Goal: Check status

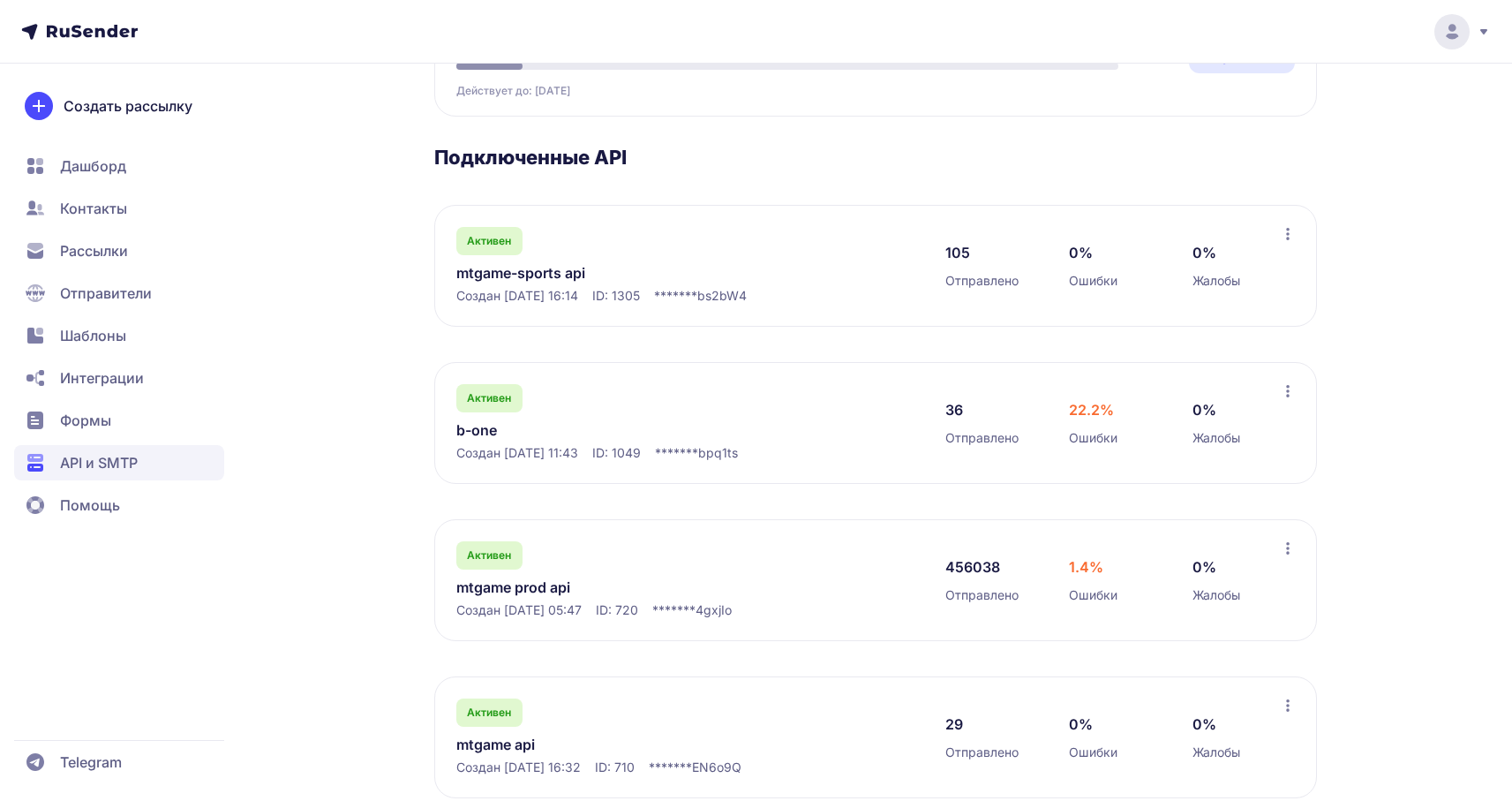
scroll to position [264, 0]
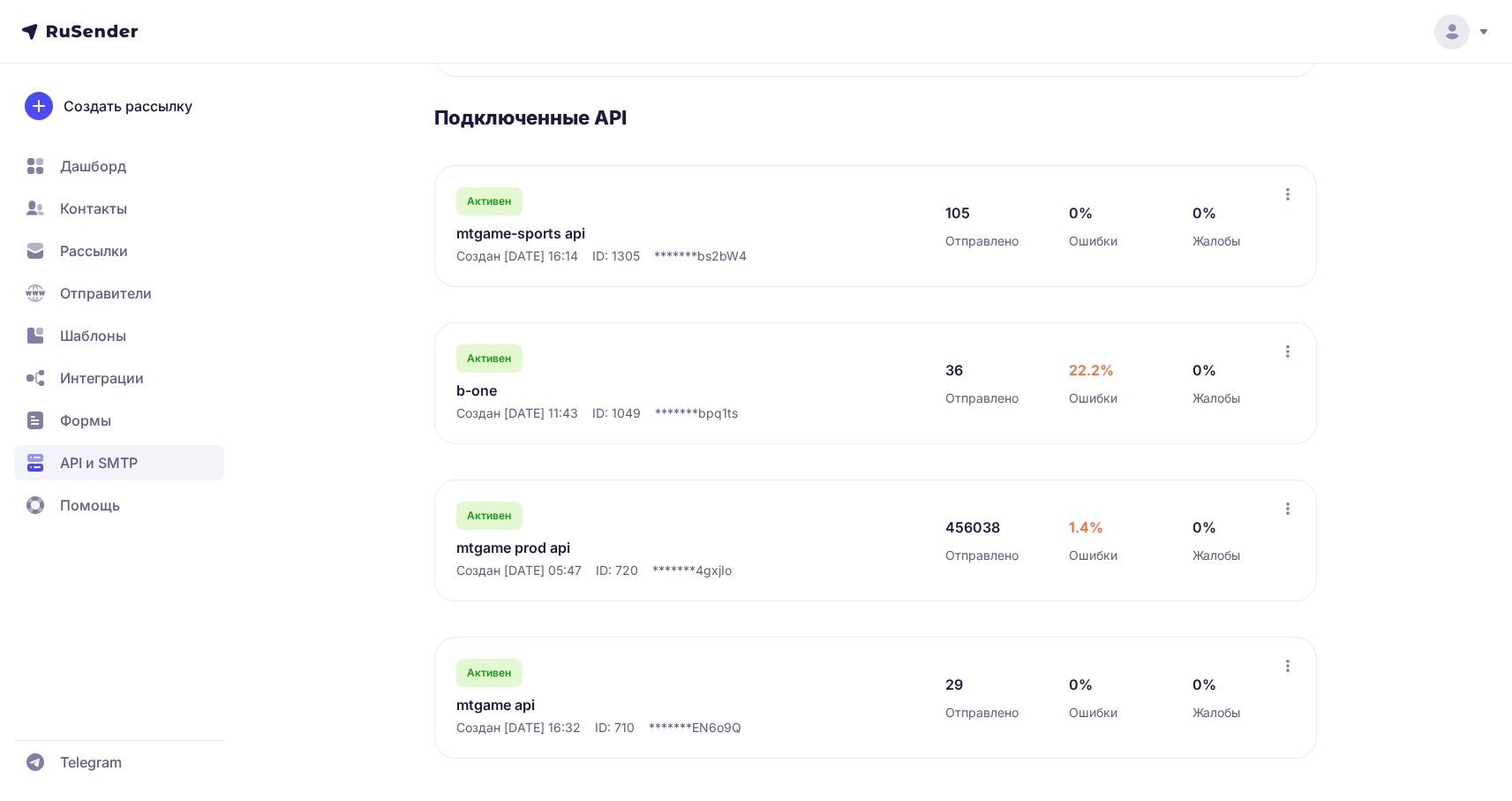
click at [479, 557] on div "Активен mtgame prod api Создан [DATE] 05:47 ID: 720 ******* 4gxjIo" at bounding box center [683, 541] width 454 height 78
click at [518, 542] on link "mtgame prod api" at bounding box center [637, 548] width 362 height 21
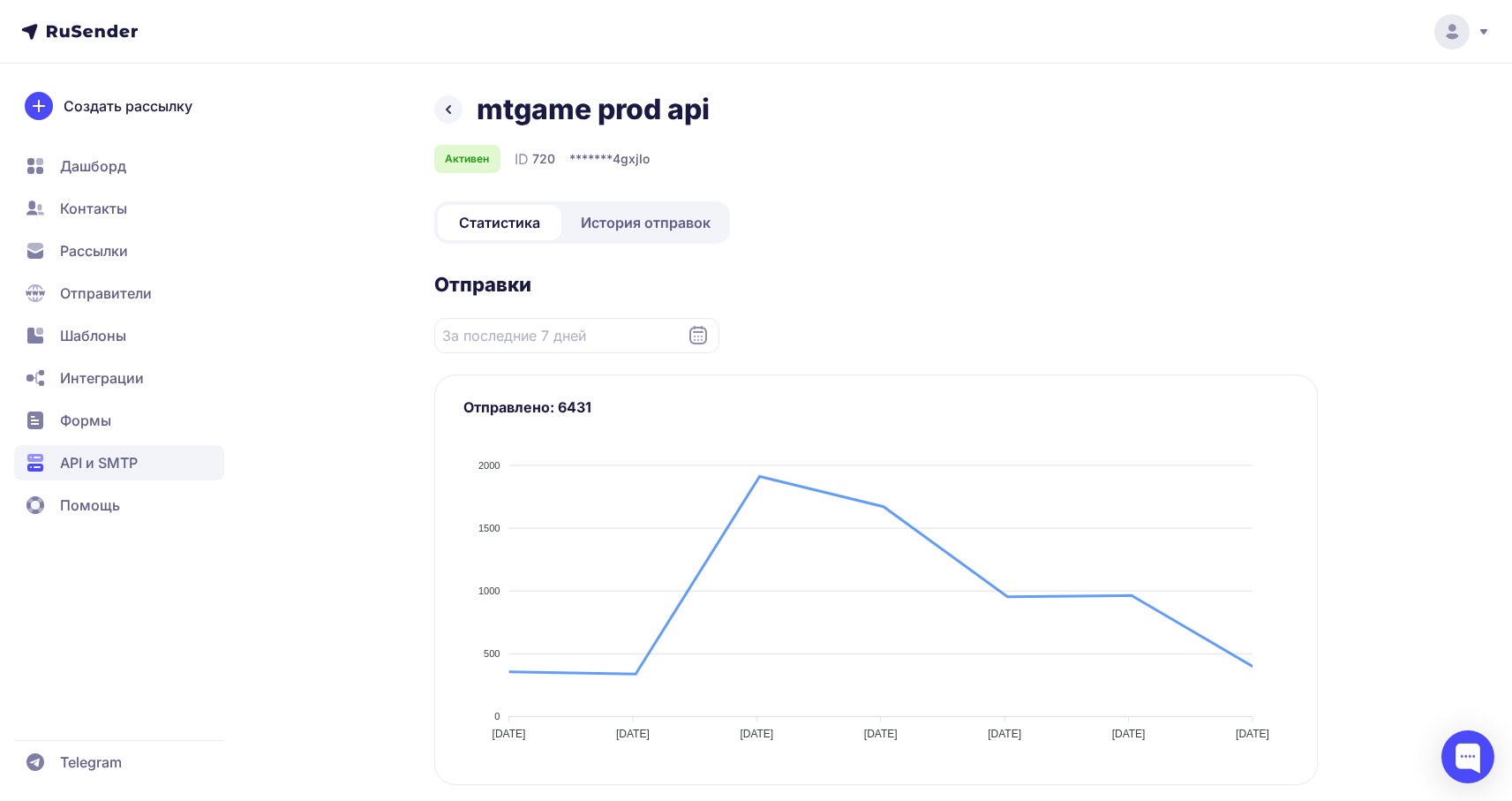
click at [691, 220] on span "История отправок" at bounding box center [645, 222] width 130 height 21
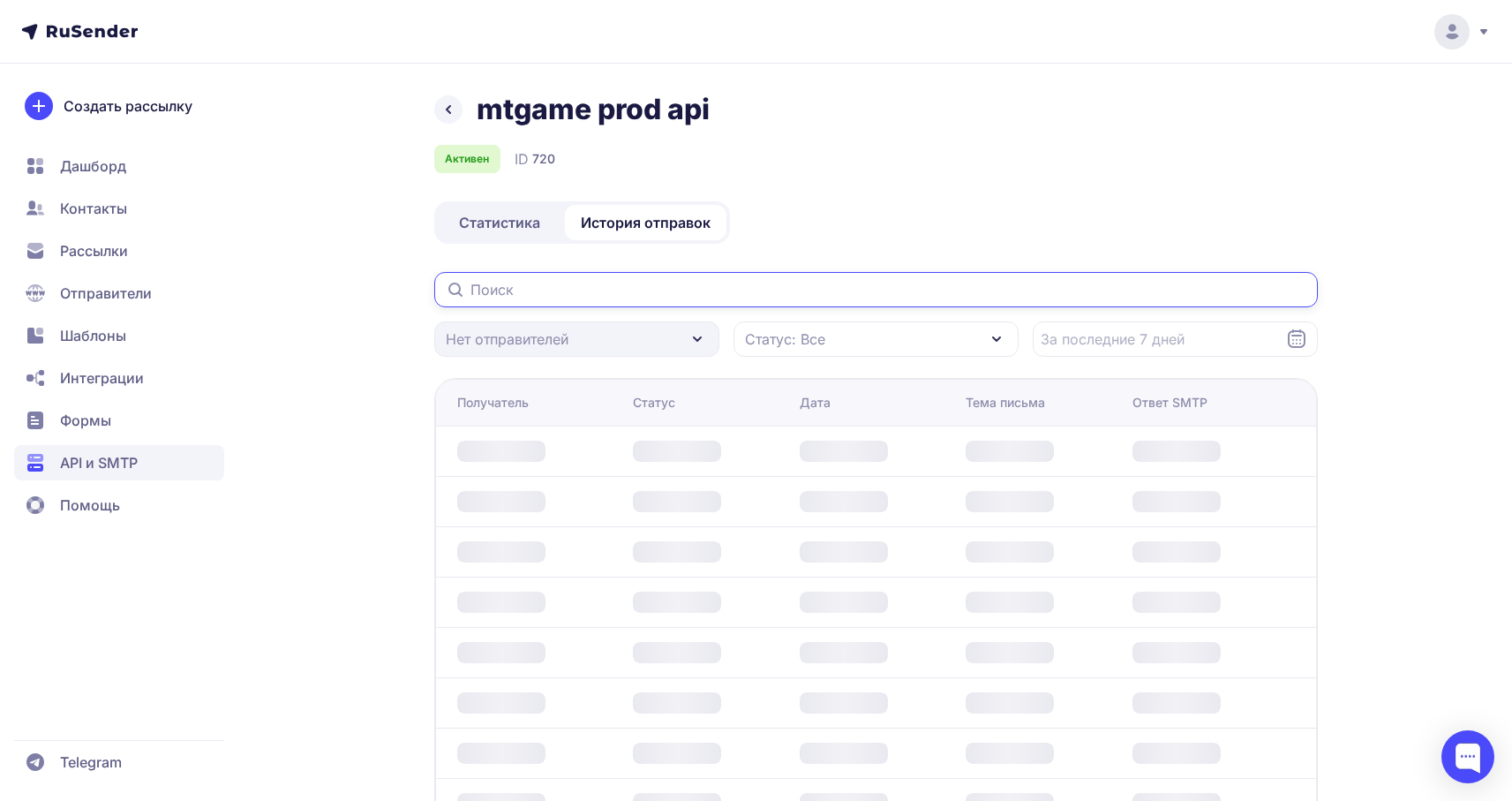
click at [624, 306] on input "text" at bounding box center [876, 289] width 884 height 35
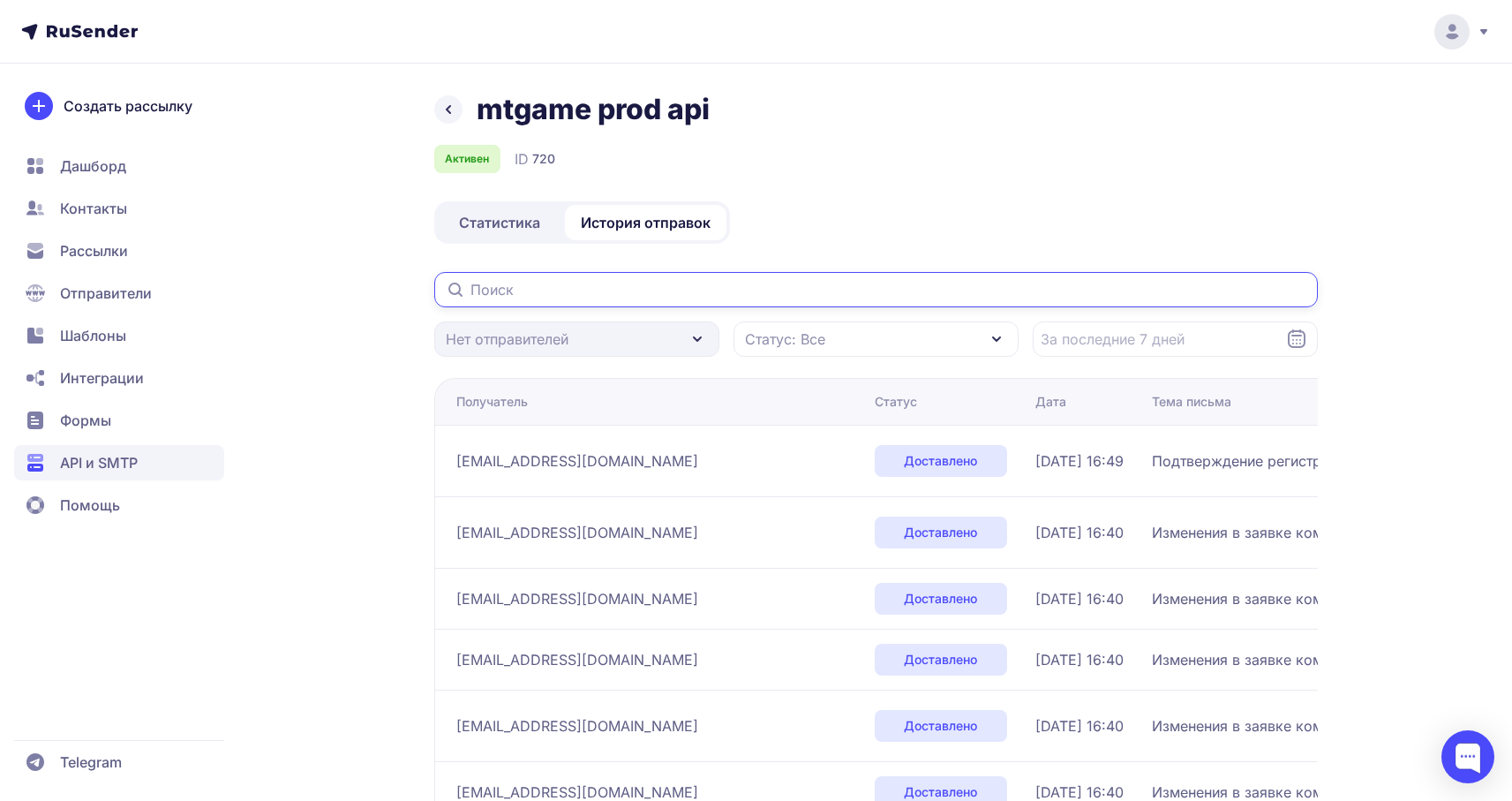
paste input "[EMAIL_ADDRESS][DOMAIN_NAME]"
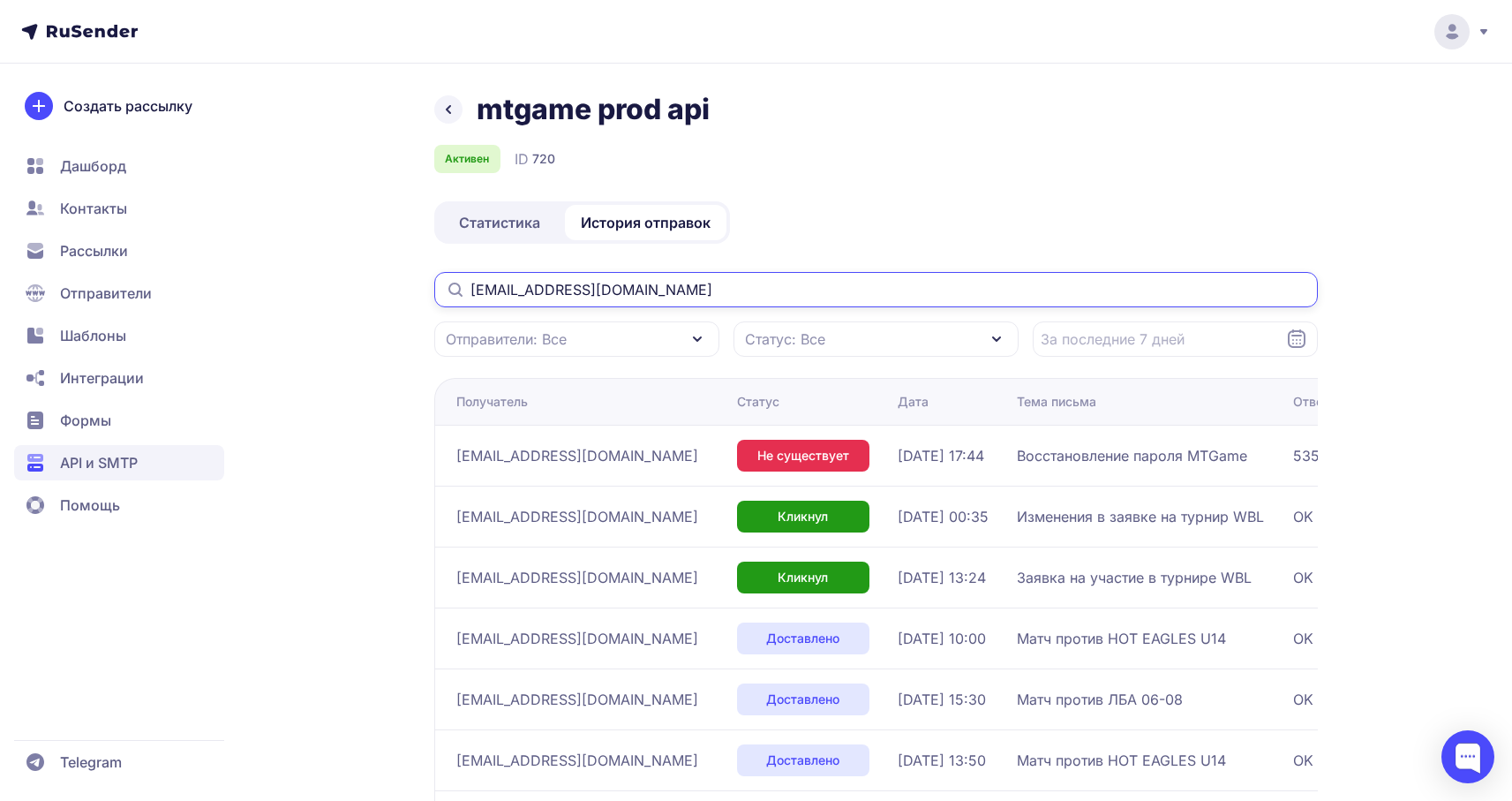
type input "[EMAIL_ADDRESS][DOMAIN_NAME]"
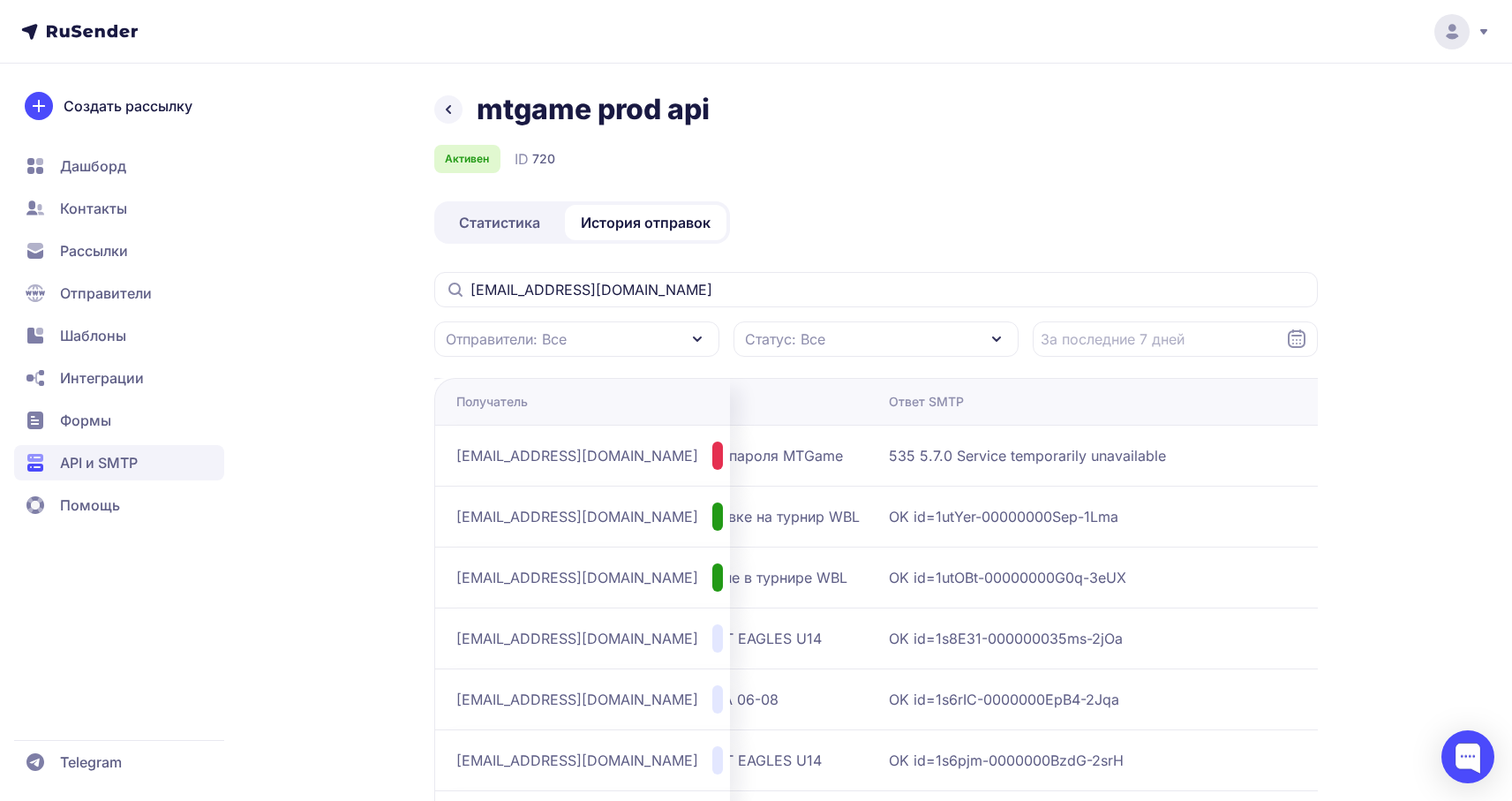
click at [1042, 461] on span "535 5.7.0 Service temporarily unavailable" at bounding box center [1109, 456] width 441 height 21
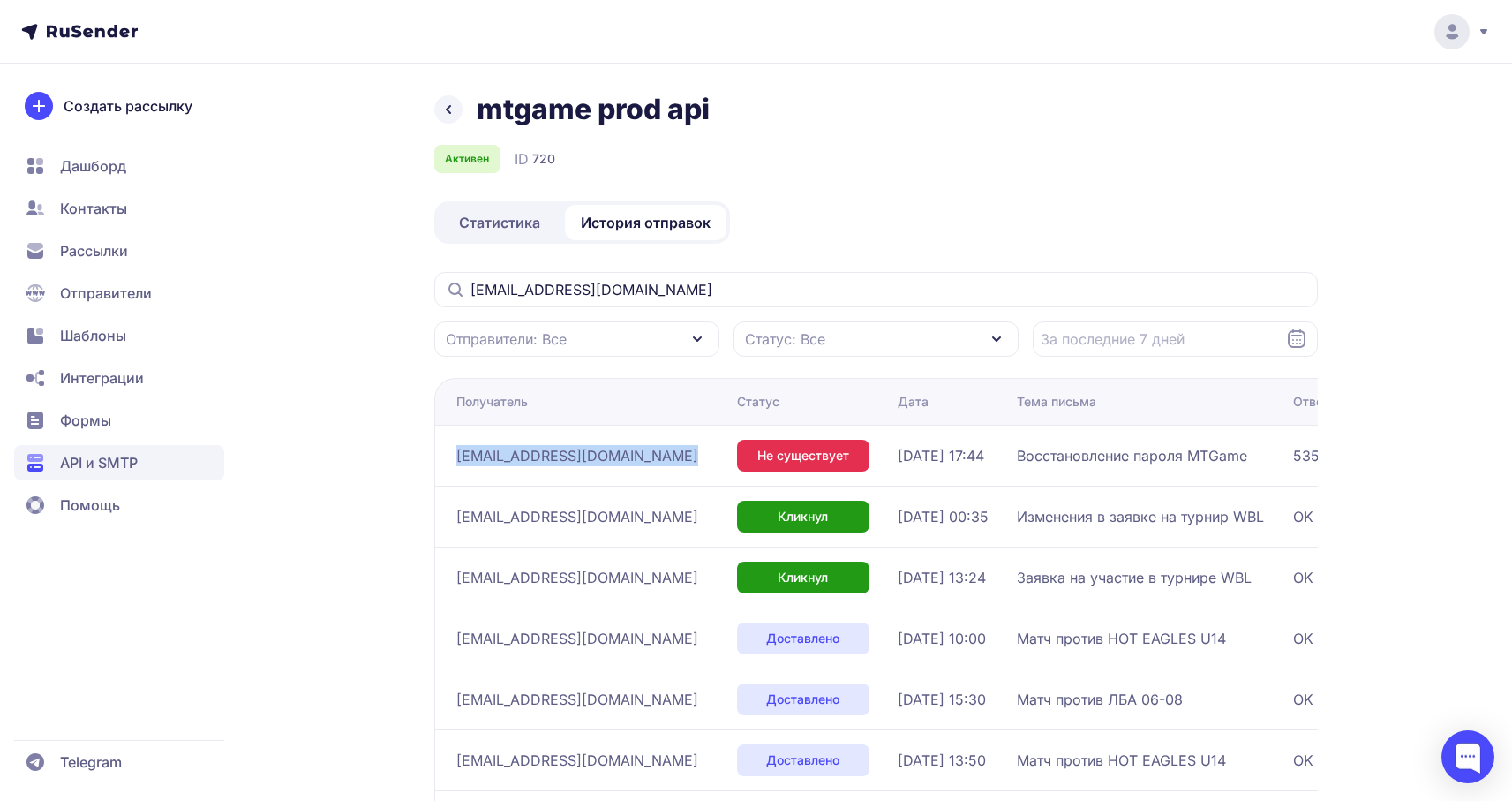
drag, startPoint x: 638, startPoint y: 458, endPoint x: 444, endPoint y: 458, distance: 194.0
click at [444, 458] on td "[EMAIL_ADDRESS][DOMAIN_NAME]" at bounding box center [582, 455] width 295 height 61
copy div "[EMAIL_ADDRESS][DOMAIN_NAME]"
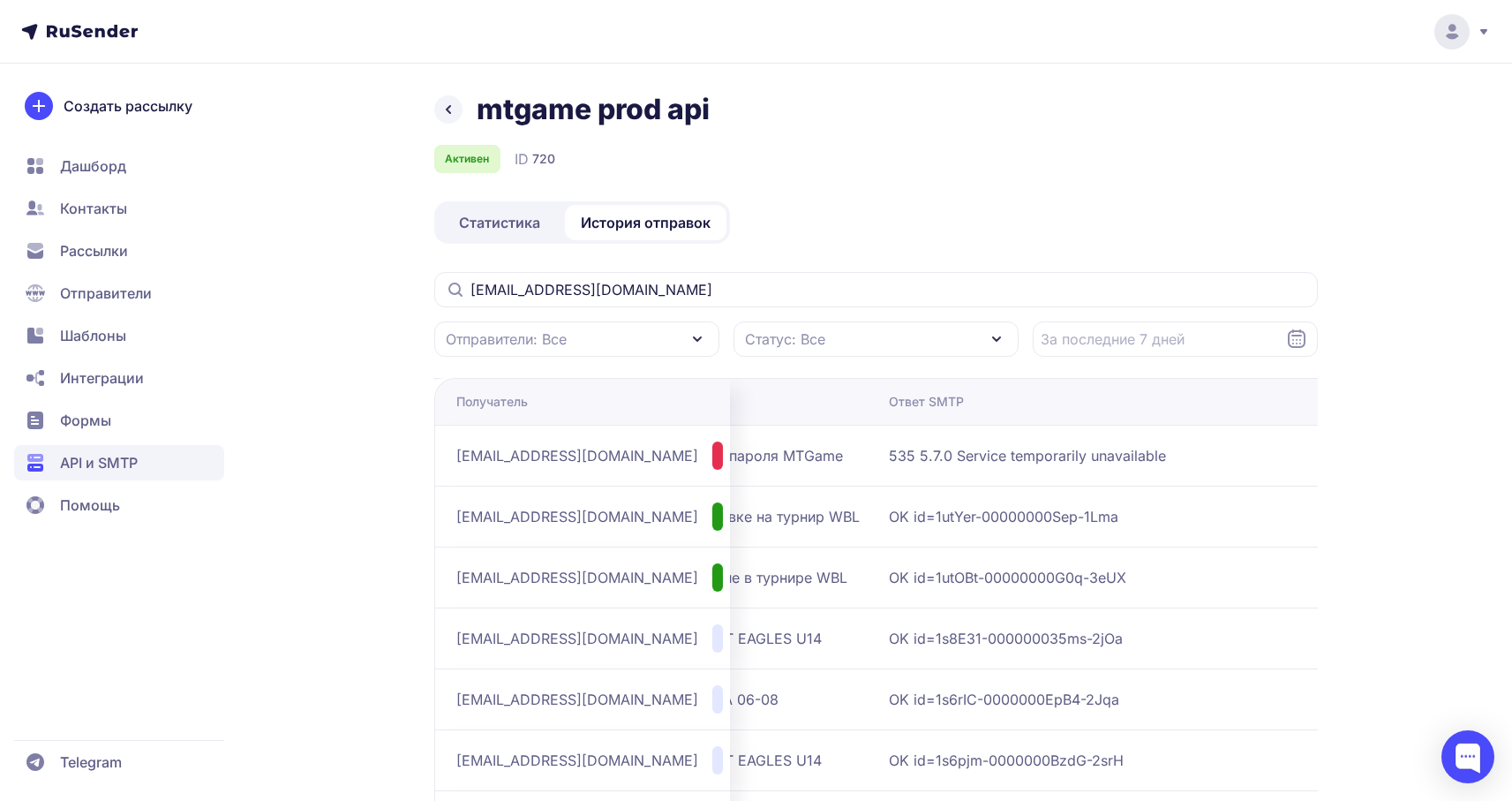
click at [998, 451] on span "535 5.7.0 Service temporarily unavailable" at bounding box center [1109, 456] width 441 height 21
copy tbody "535 5.7.0 Service temporarily unavailable"
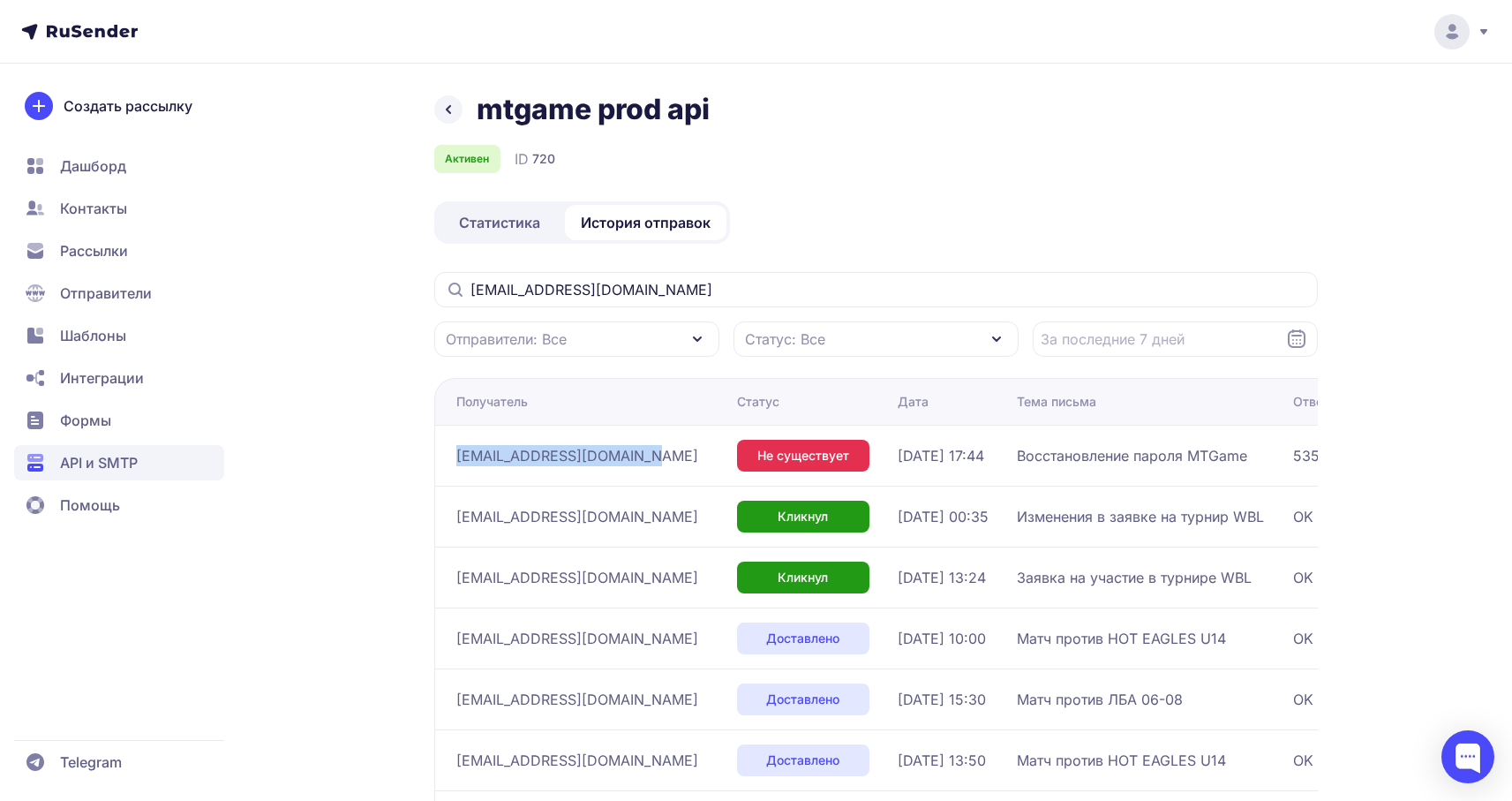
drag, startPoint x: 631, startPoint y: 457, endPoint x: 442, endPoint y: 452, distance: 189.1
click at [443, 452] on td "[EMAIL_ADDRESS][DOMAIN_NAME]" at bounding box center [582, 455] width 295 height 61
copy span "[EMAIL_ADDRESS][DOMAIN_NAME]"
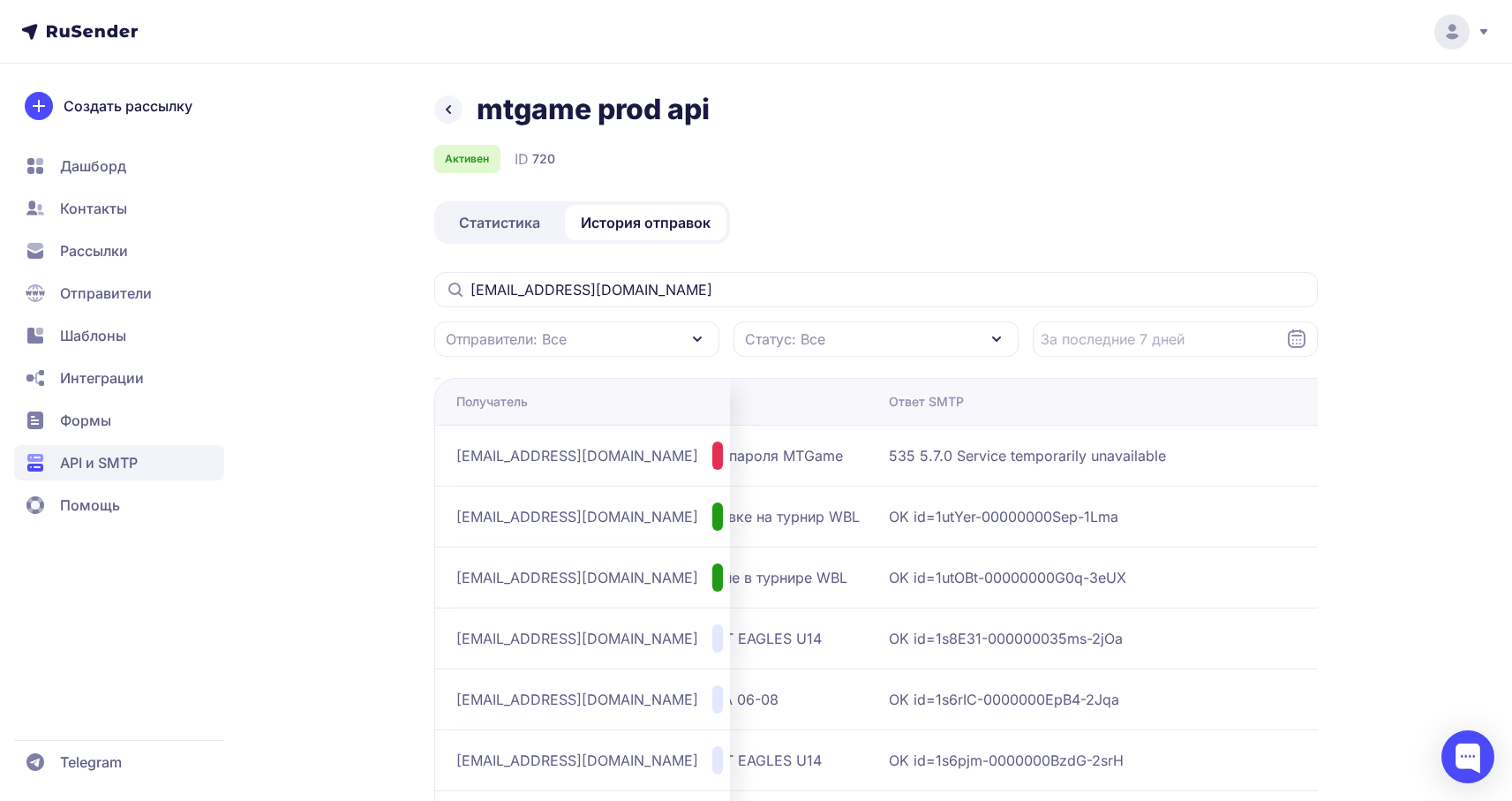
click at [1009, 438] on td "535 5.7.0 Service temporarily unavailable" at bounding box center [1117, 455] width 470 height 61
copy tbody "535 5.7.0 Service temporarily unavailable"
click at [557, 286] on input "[EMAIL_ADDRESS][DOMAIN_NAME]" at bounding box center [876, 289] width 884 height 35
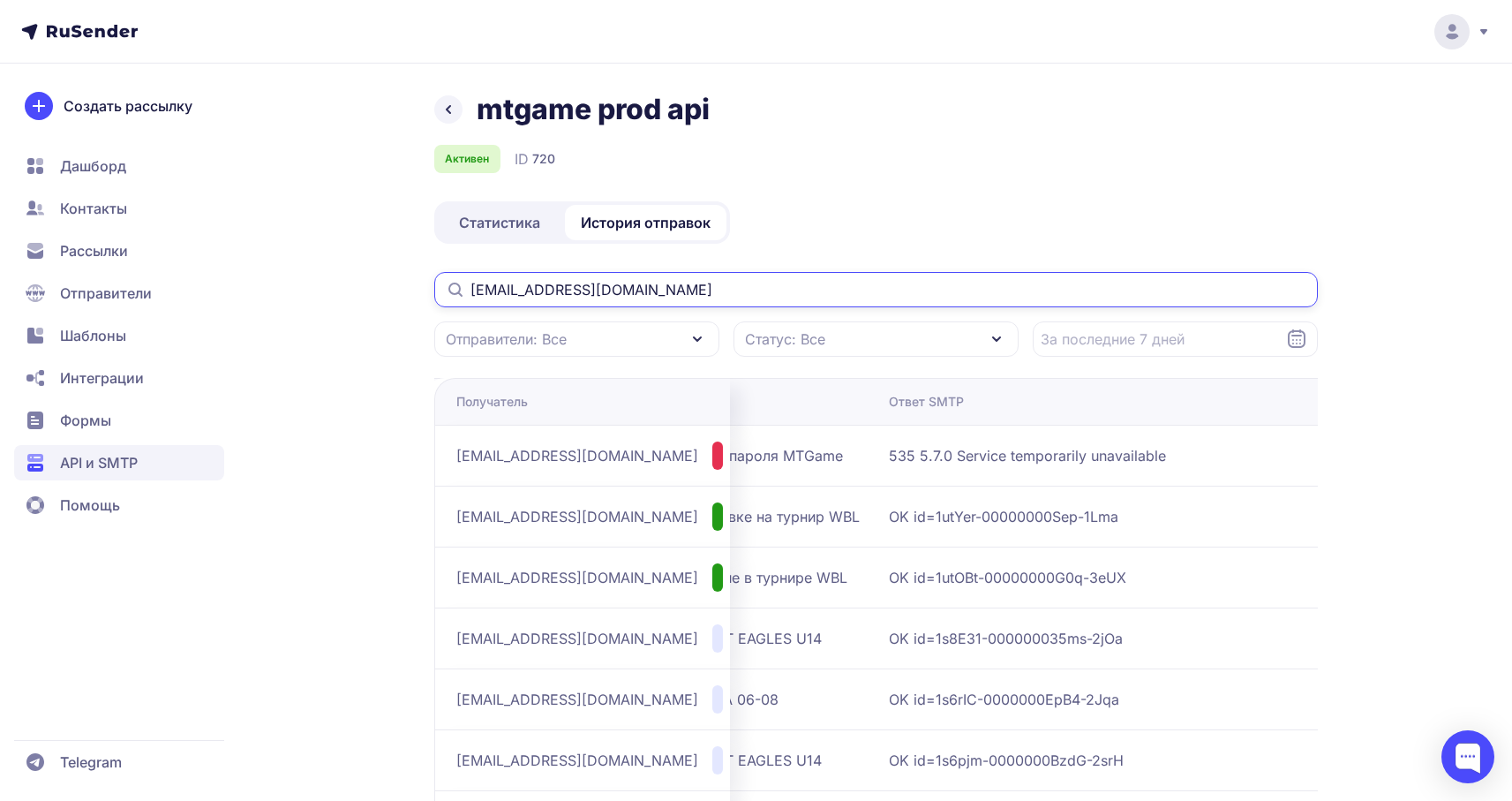
click at [557, 286] on input "[EMAIL_ADDRESS][DOMAIN_NAME]" at bounding box center [876, 289] width 884 height 35
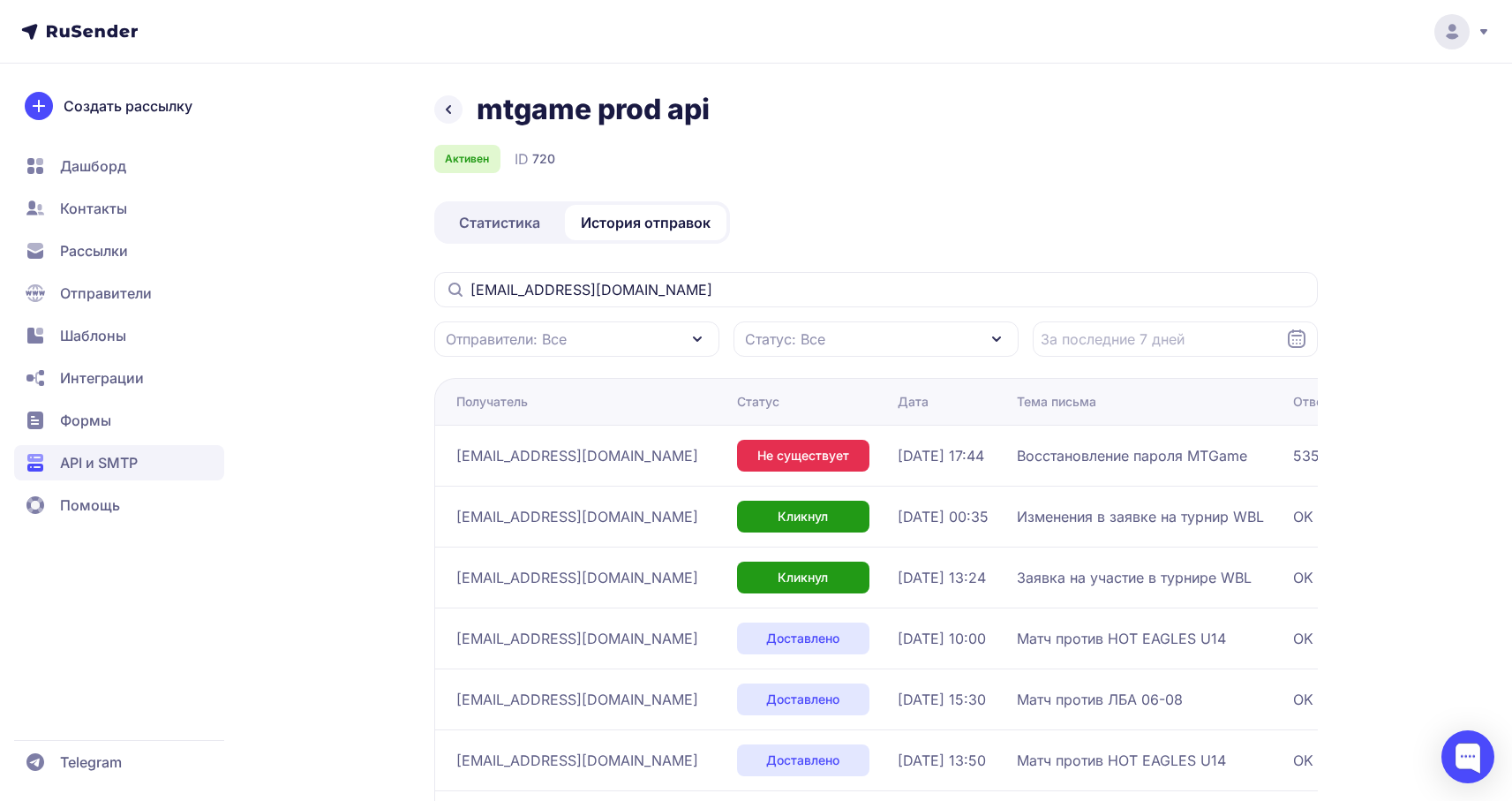
click at [516, 222] on span "Статистика" at bounding box center [500, 222] width 81 height 21
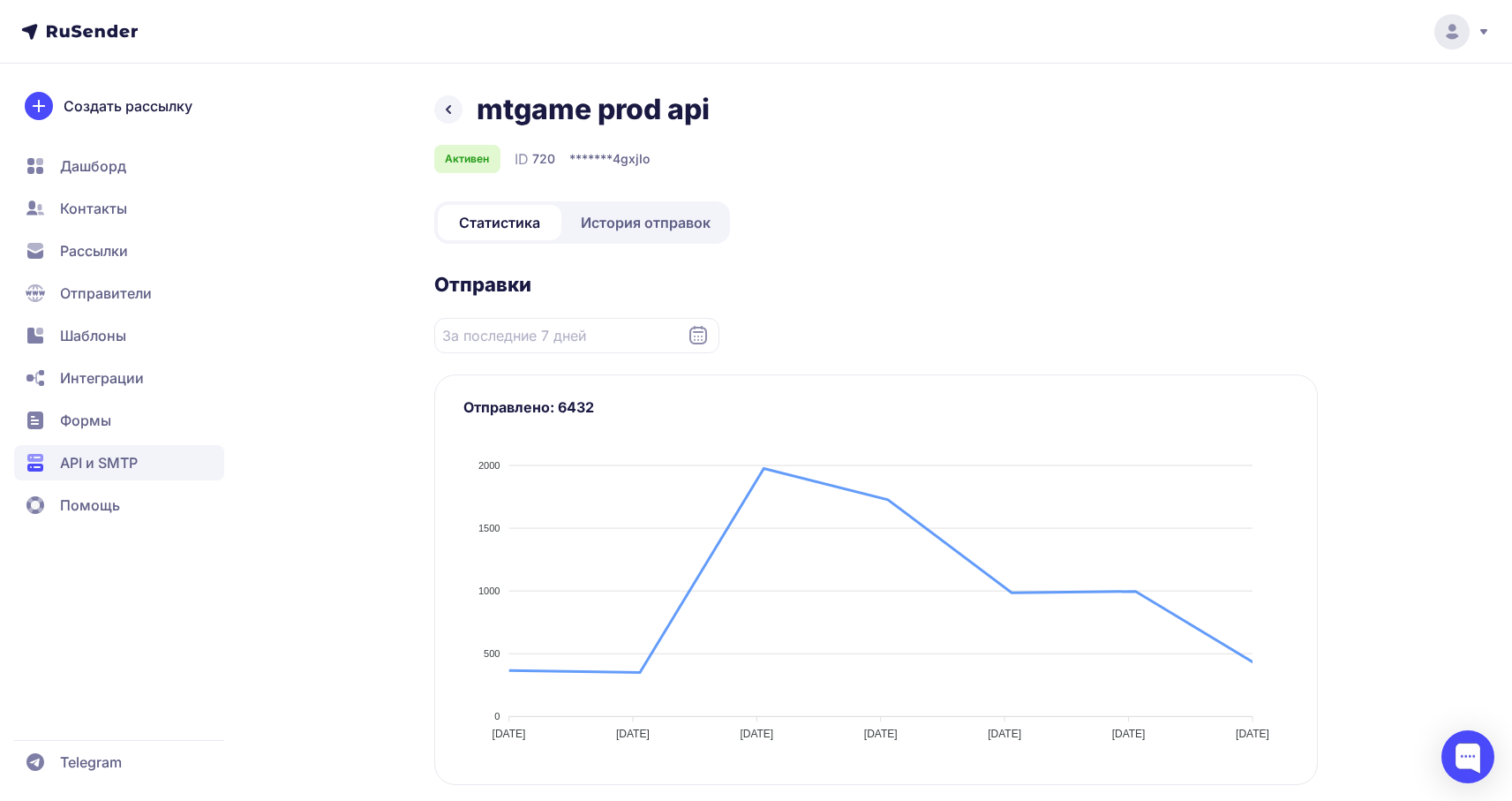
click at [451, 108] on icon at bounding box center [449, 110] width 21 height 21
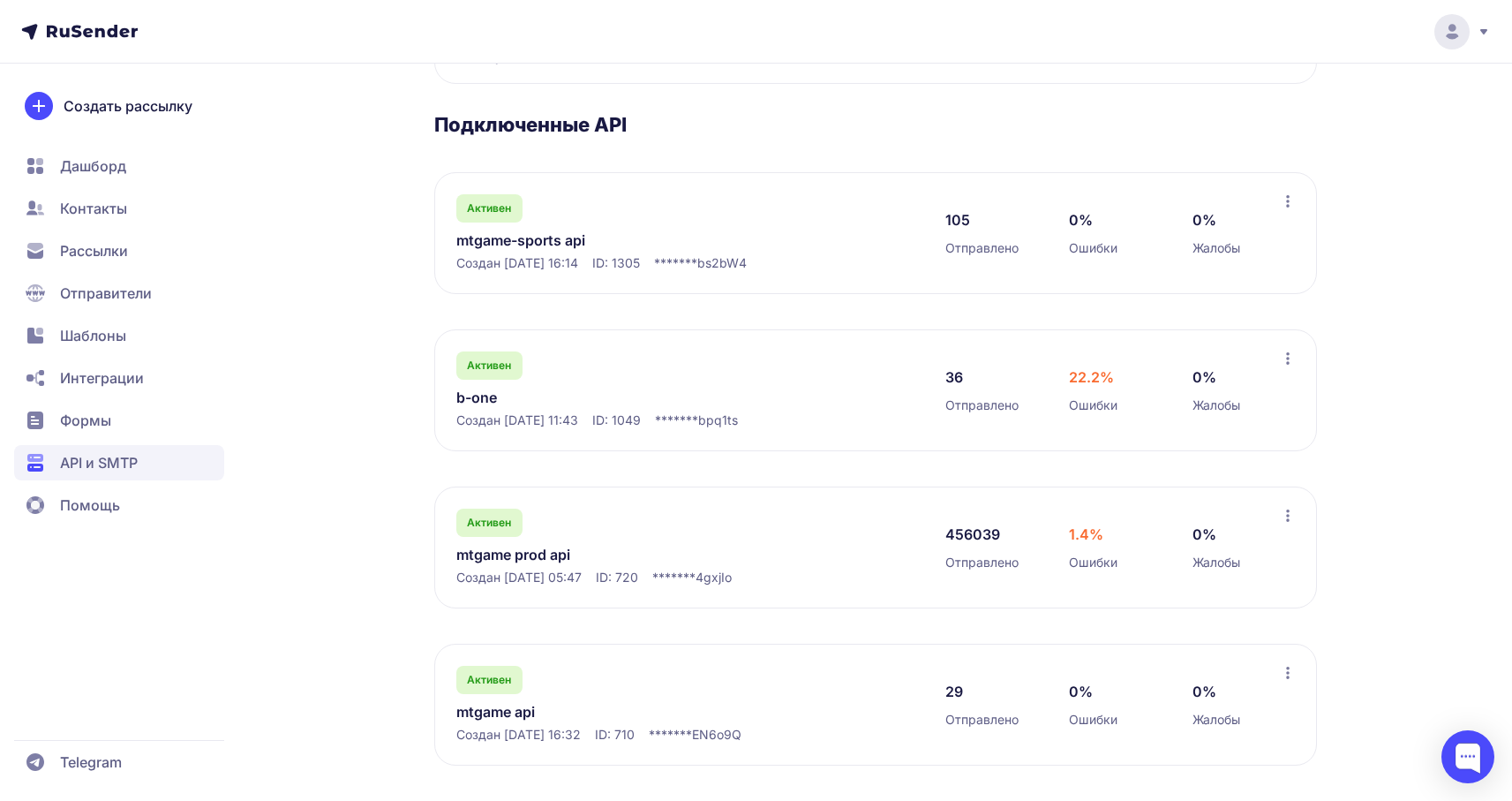
scroll to position [264, 0]
